Goal: Information Seeking & Learning: Find contact information

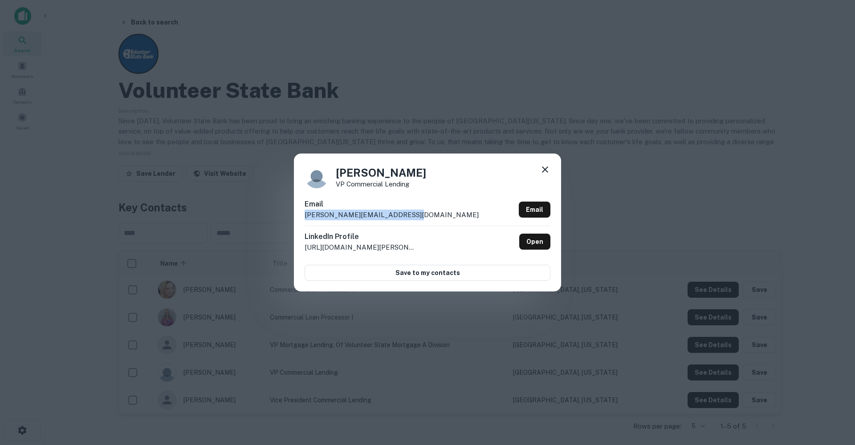
click at [549, 173] on icon at bounding box center [545, 169] width 11 height 11
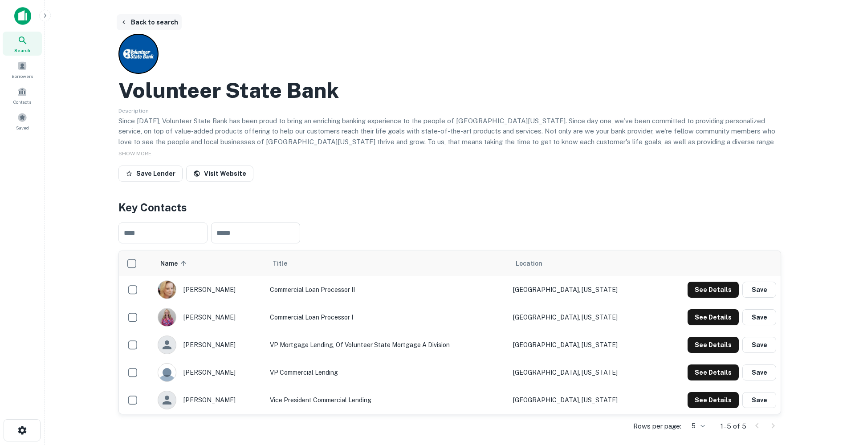
click at [139, 20] on button "Back to search" at bounding box center [149, 22] width 65 height 16
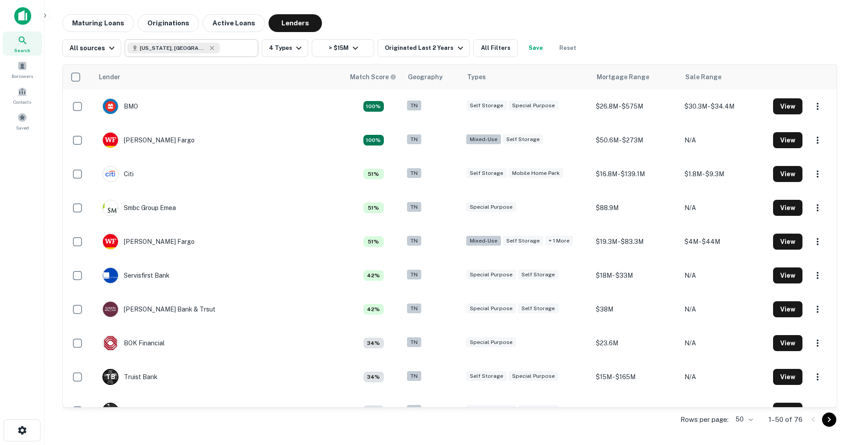
scroll to position [-3, 0]
click at [208, 50] on icon at bounding box center [211, 48] width 7 height 7
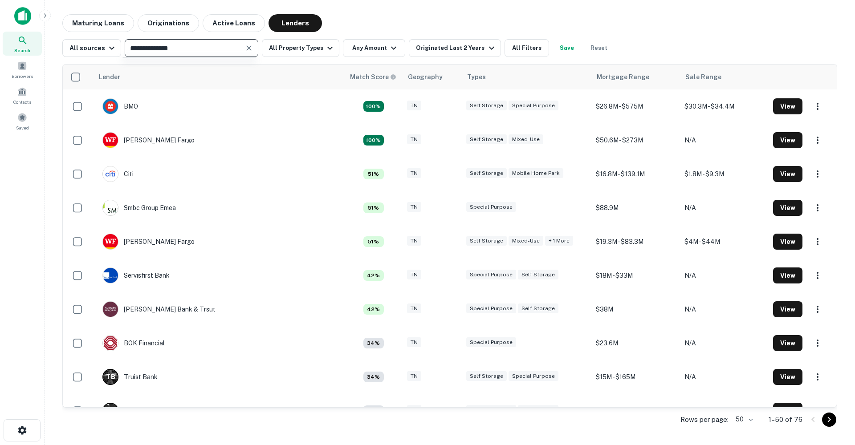
type input "**********"
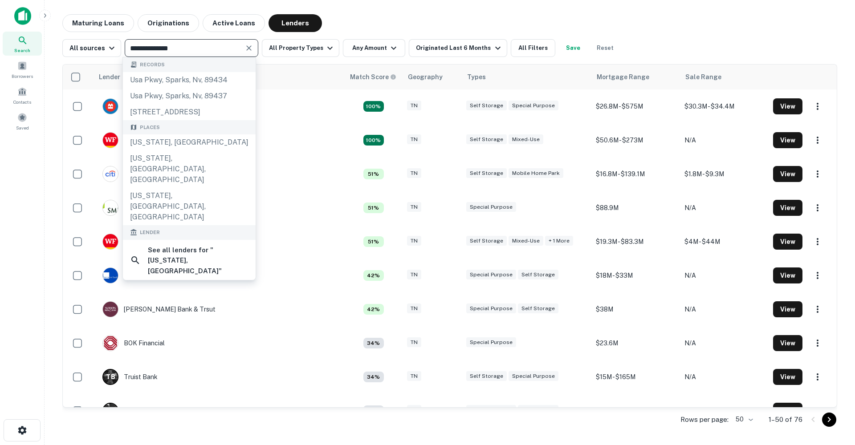
click at [248, 47] on icon "Clear" at bounding box center [248, 47] width 5 height 5
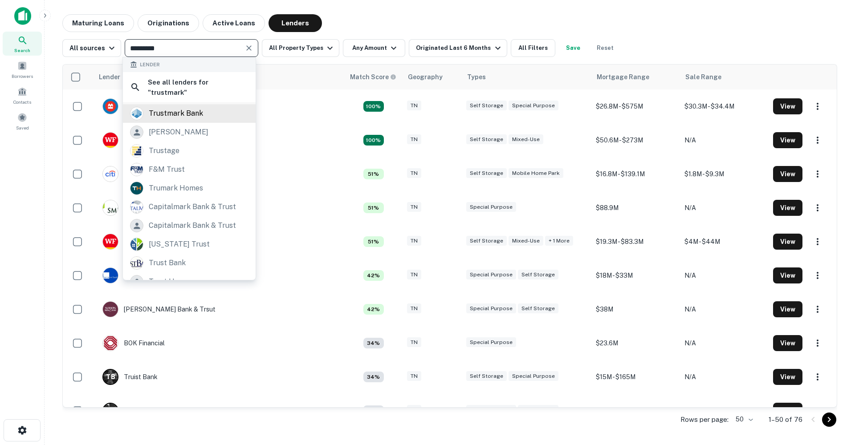
type input "*********"
click at [213, 107] on div "trustmark bank" at bounding box center [189, 113] width 118 height 13
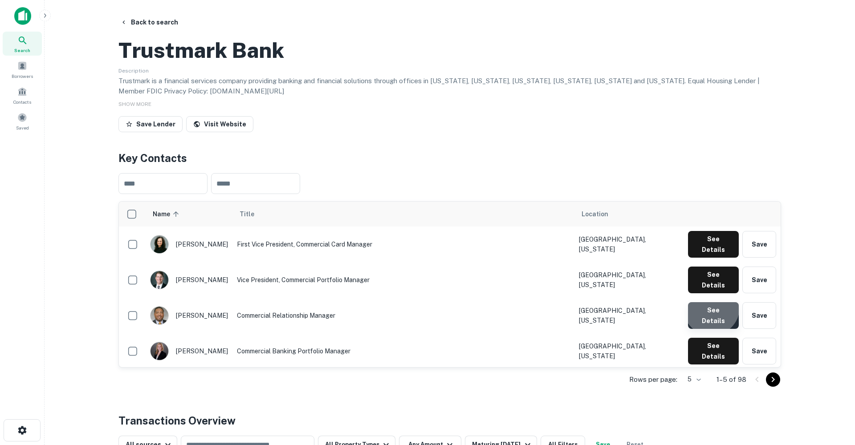
click at [713, 258] on button "See Details" at bounding box center [713, 244] width 51 height 27
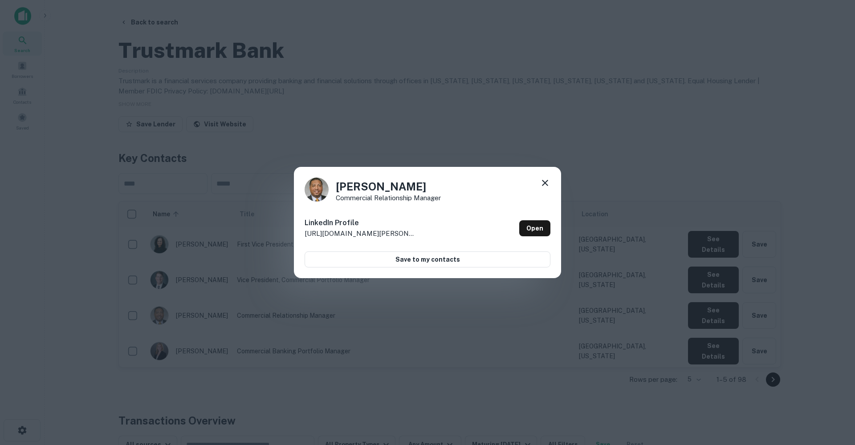
click at [545, 184] on icon at bounding box center [545, 183] width 6 height 6
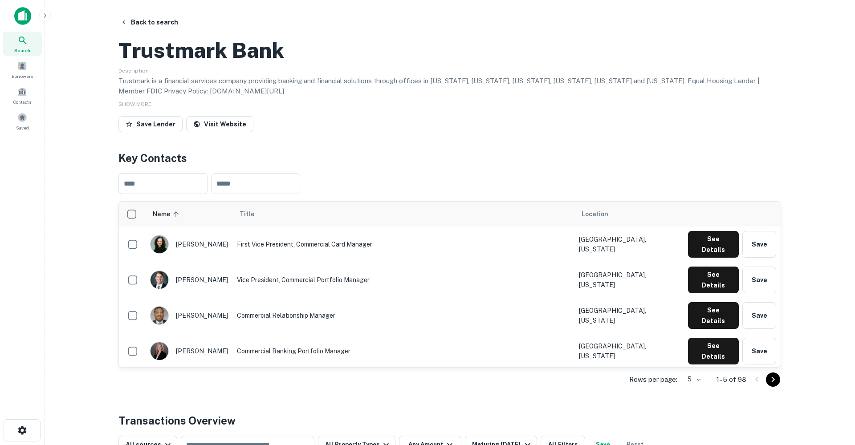
click at [712, 258] on button "See Details" at bounding box center [713, 244] width 51 height 27
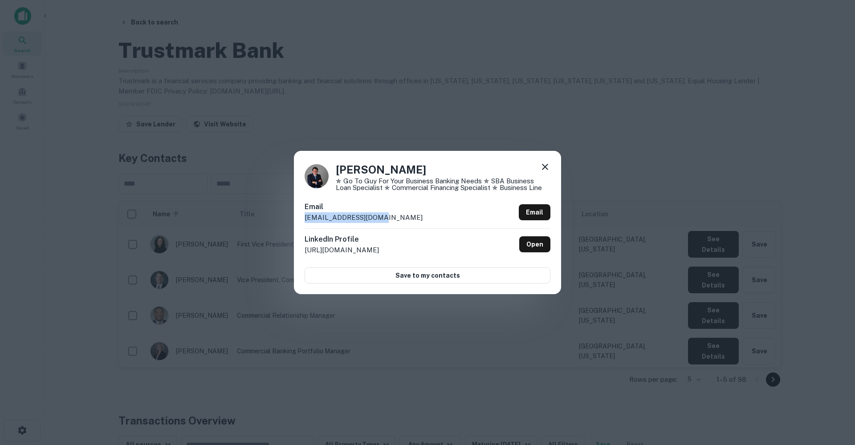
drag, startPoint x: 375, startPoint y: 218, endPoint x: 302, endPoint y: 219, distance: 73.5
click at [302, 219] on div "[PERSON_NAME] ✯ Go to guy for Your Business Banking Needs ✯ SBA Business Loan S…" at bounding box center [427, 222] width 267 height 143
copy p "[EMAIL_ADDRESS][DOMAIN_NAME]"
